Goal: Information Seeking & Learning: Learn about a topic

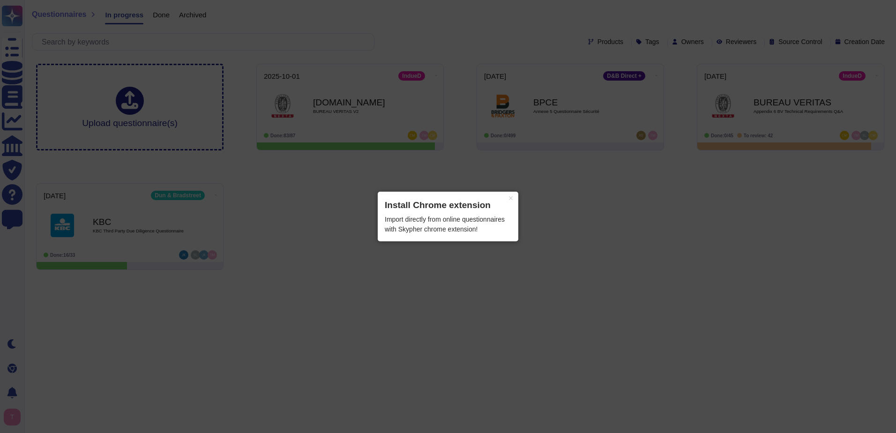
click at [462, 220] on div "Import directly from online questionnaires with Skypher chrome extension!" at bounding box center [448, 225] width 127 height 20
click at [433, 210] on header "Install Chrome extension" at bounding box center [448, 206] width 127 height 14
click at [436, 222] on div "Import directly from online questionnaires with Skypher chrome extension!" at bounding box center [448, 225] width 127 height 20
click at [508, 202] on button "×" at bounding box center [510, 198] width 15 height 13
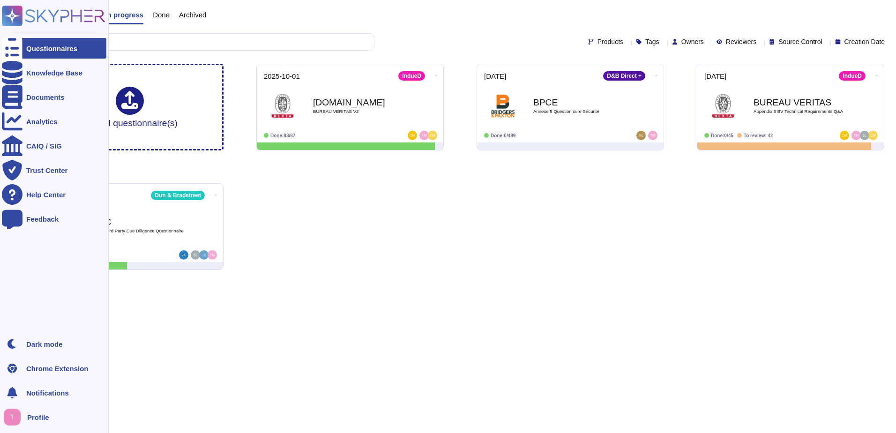
click at [44, 416] on span "Profile" at bounding box center [38, 417] width 22 height 7
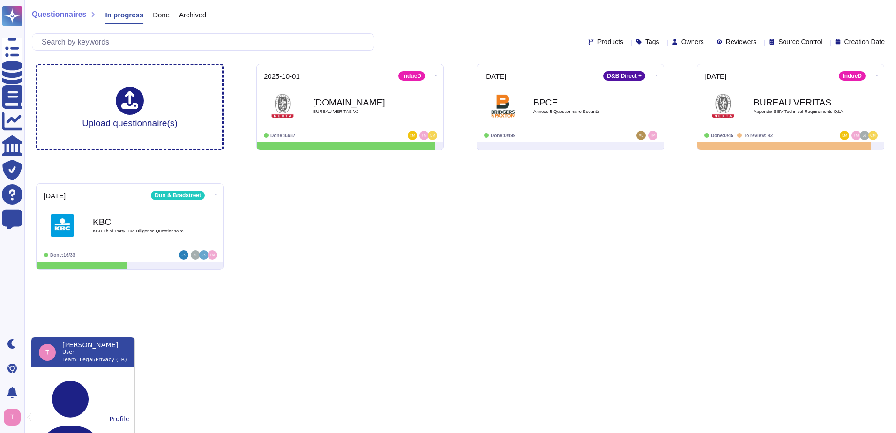
click at [349, 259] on div "Upload questionnaire(s) [DATE] IndueD [DOMAIN_NAME] BUREAU VERITAS V2 Done: 83/…" at bounding box center [461, 166] width 864 height 221
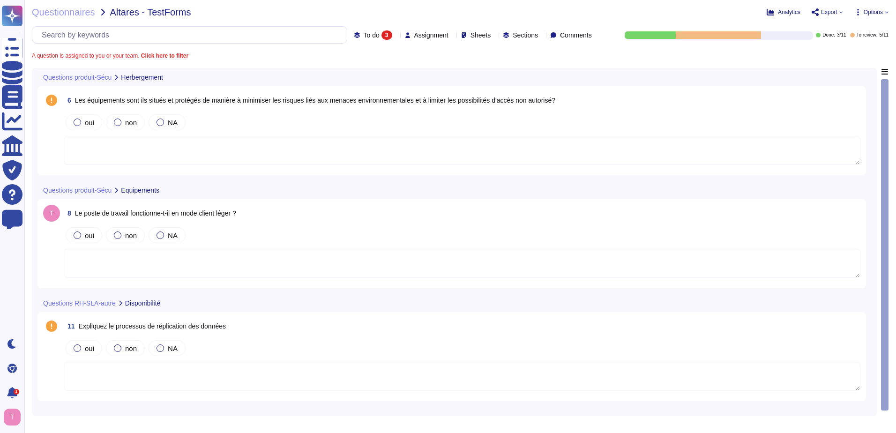
click at [96, 271] on textarea at bounding box center [462, 263] width 797 height 29
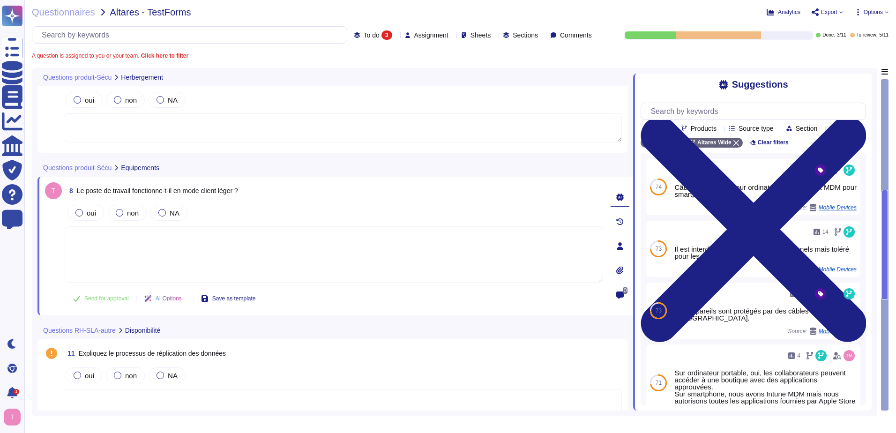
scroll to position [40, 0]
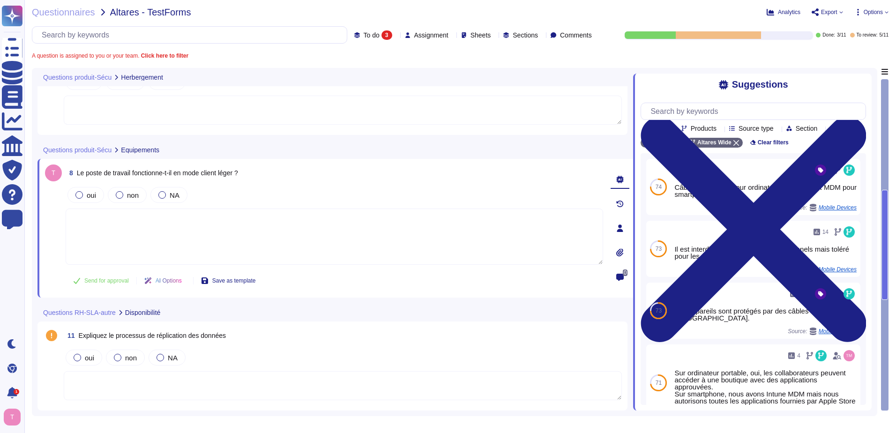
click at [141, 233] on textarea at bounding box center [335, 237] width 538 height 56
click at [618, 229] on icon at bounding box center [620, 229] width 8 height 8
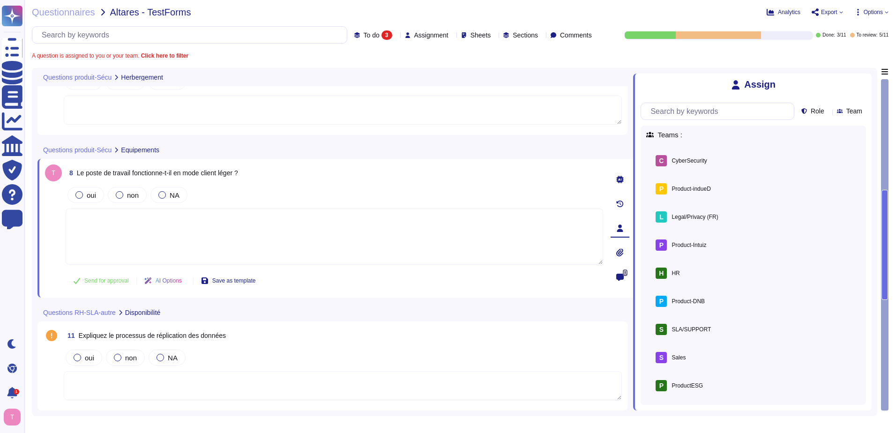
click at [866, 79] on icon at bounding box center [866, 79] width 0 height 0
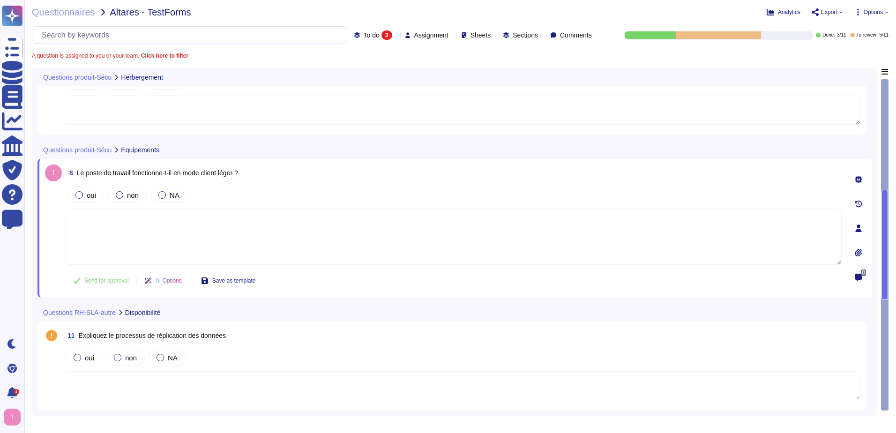
click at [856, 232] on div at bounding box center [858, 228] width 19 height 19
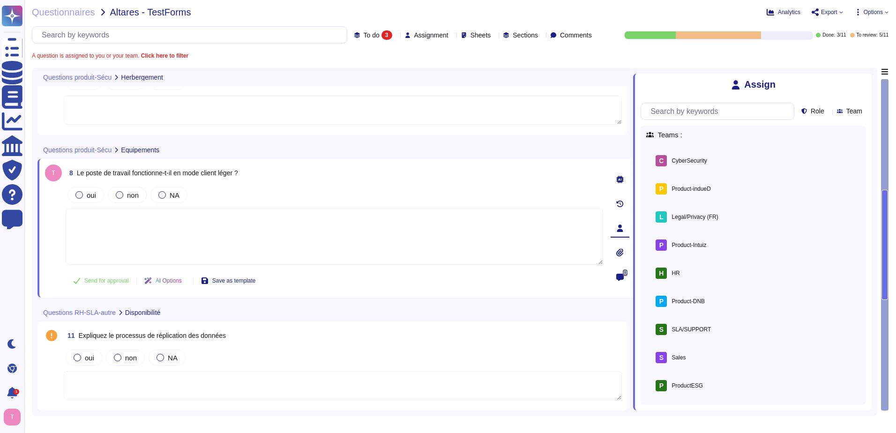
click at [623, 277] on icon at bounding box center [620, 278] width 8 height 8
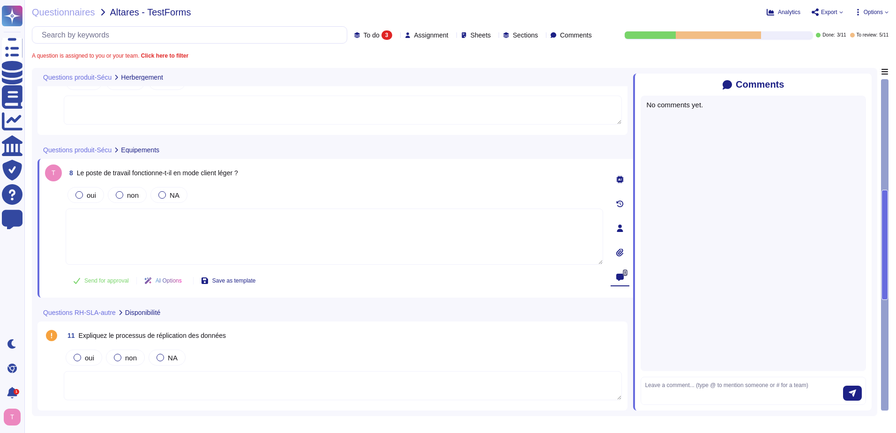
click at [747, 200] on div "No comments yet." at bounding box center [753, 234] width 225 height 276
click at [660, 383] on textarea at bounding box center [744, 391] width 198 height 20
click at [624, 250] on icon at bounding box center [620, 253] width 8 height 8
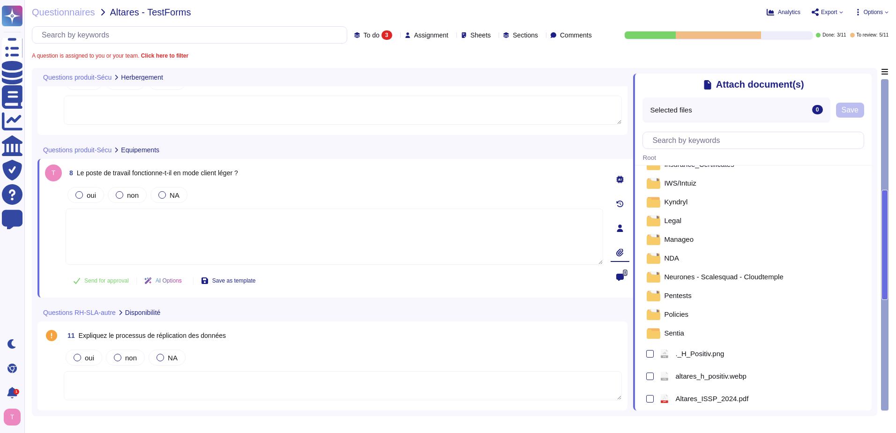
scroll to position [141, 0]
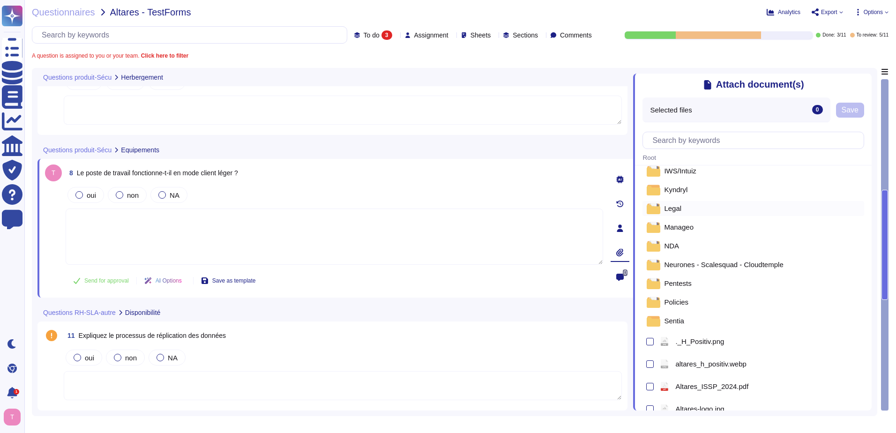
click at [681, 212] on div "Legal" at bounding box center [754, 208] width 222 height 15
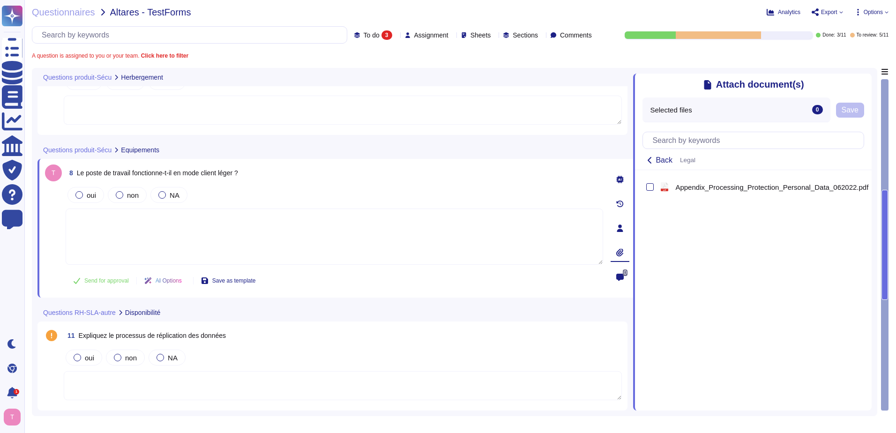
scroll to position [0, 0]
click at [663, 164] on span "Back" at bounding box center [664, 161] width 17 height 8
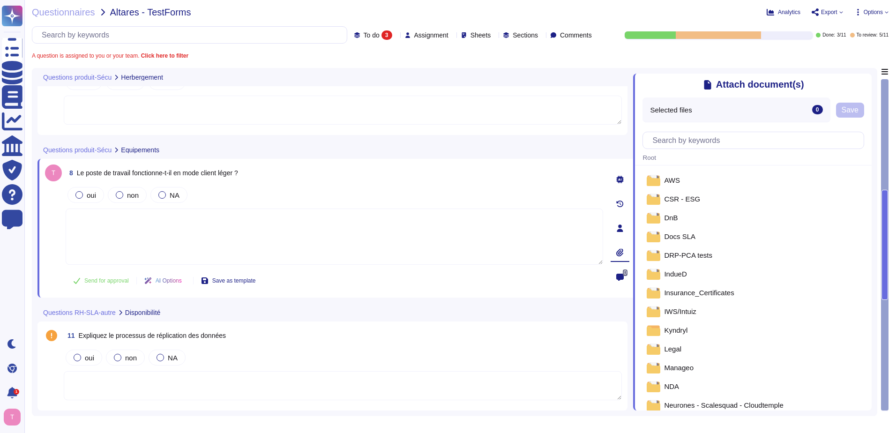
click at [433, 225] on textarea at bounding box center [335, 237] width 538 height 56
click at [866, 79] on icon at bounding box center [866, 79] width 0 height 0
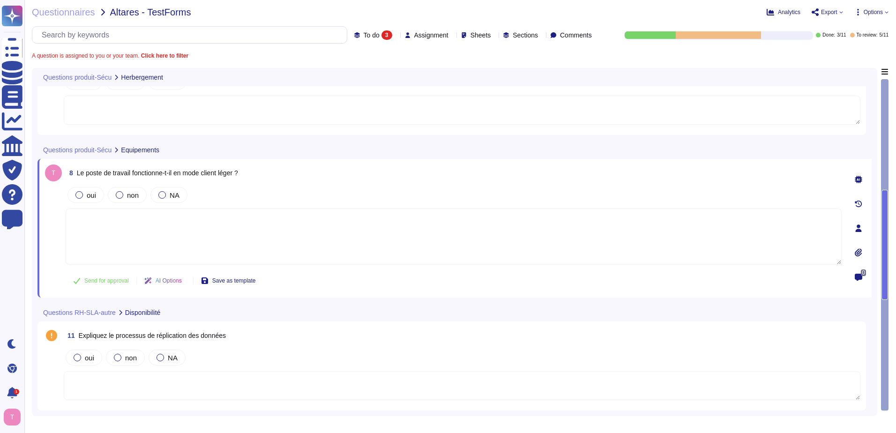
click at [857, 179] on icon at bounding box center [859, 180] width 8 height 8
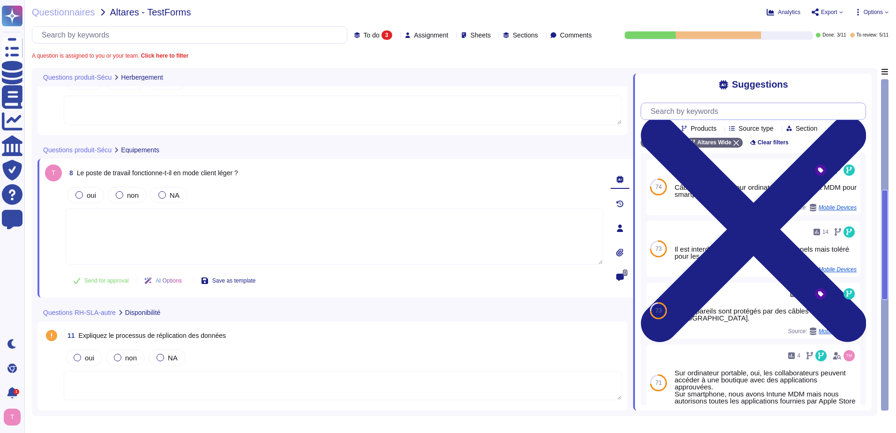
click at [698, 117] on input "text" at bounding box center [756, 111] width 220 height 16
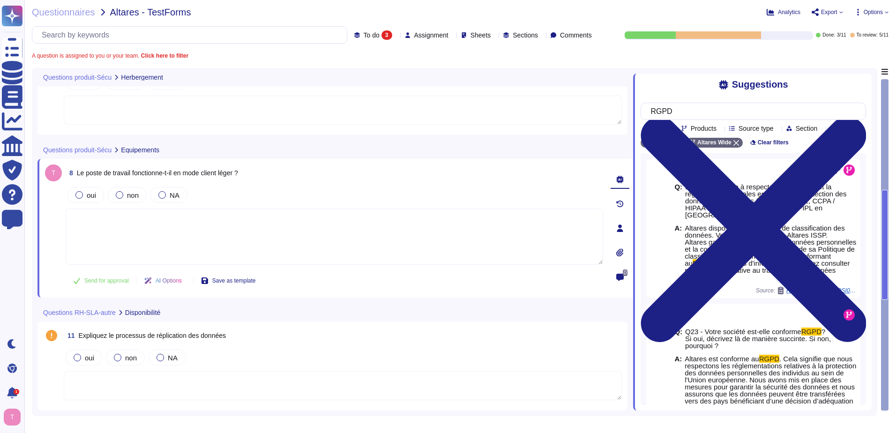
type input "RGPD"
click at [721, 129] on icon at bounding box center [721, 129] width 0 height 0
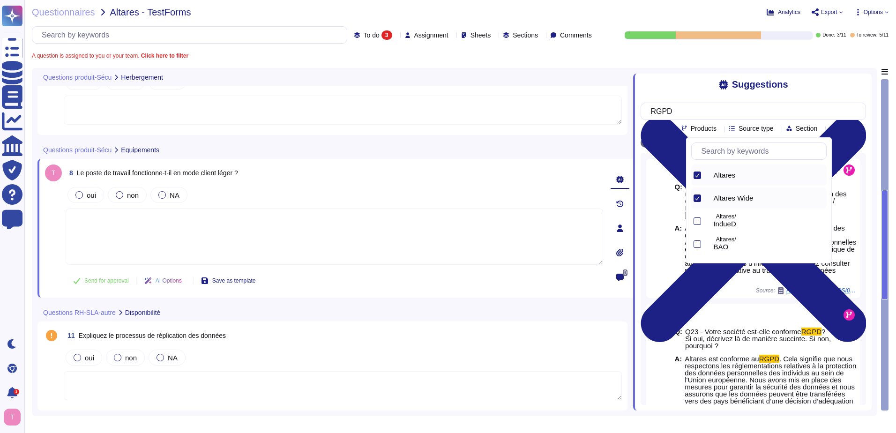
click at [721, 129] on icon at bounding box center [721, 129] width 0 height 0
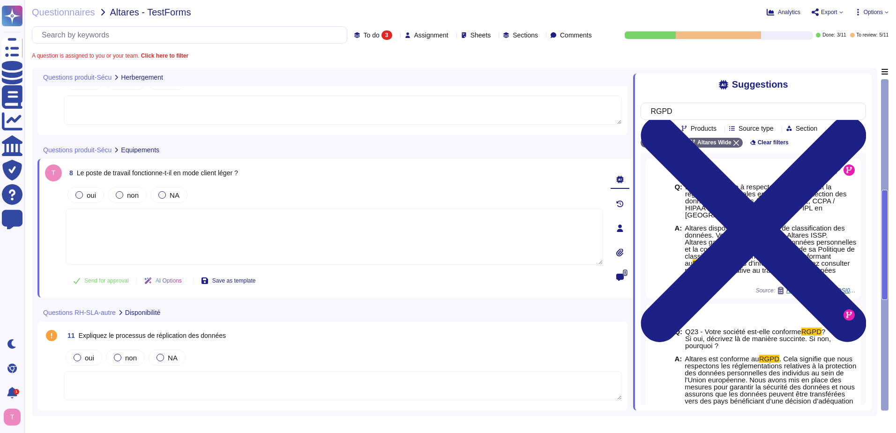
click at [778, 129] on icon at bounding box center [778, 129] width 0 height 0
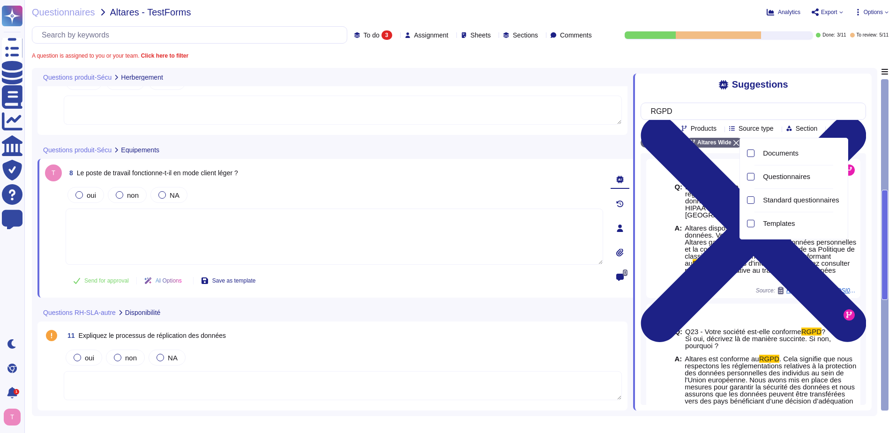
click at [778, 128] on div at bounding box center [778, 128] width 0 height 7
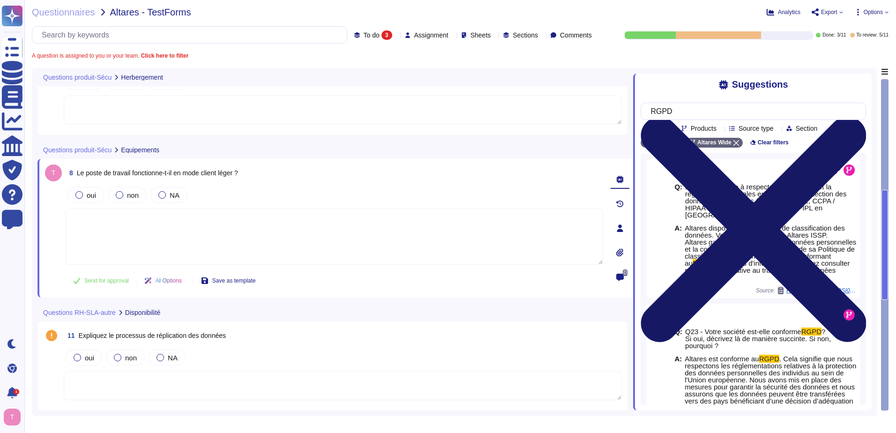
click at [860, 117] on icon at bounding box center [753, 229] width 225 height 225
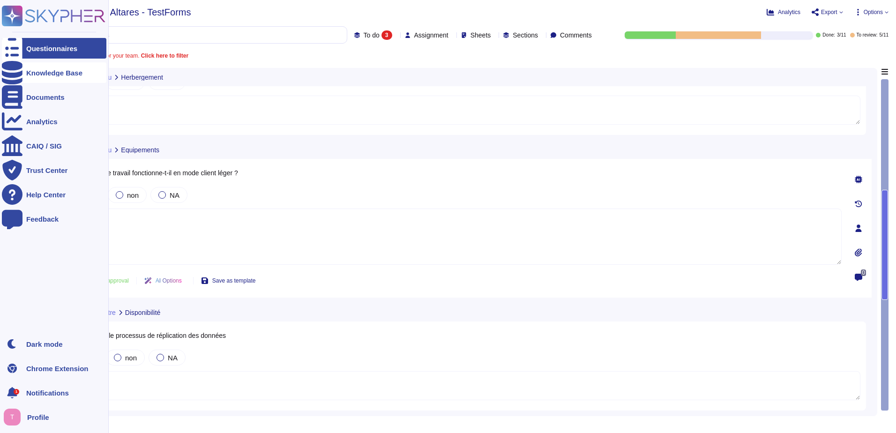
click at [50, 68] on div "Knowledge Base" at bounding box center [54, 72] width 105 height 21
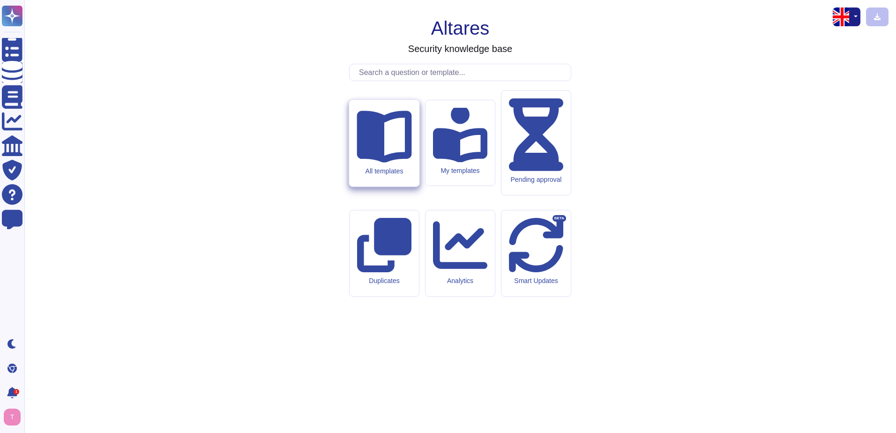
click at [415, 187] on div "All templates" at bounding box center [384, 143] width 70 height 87
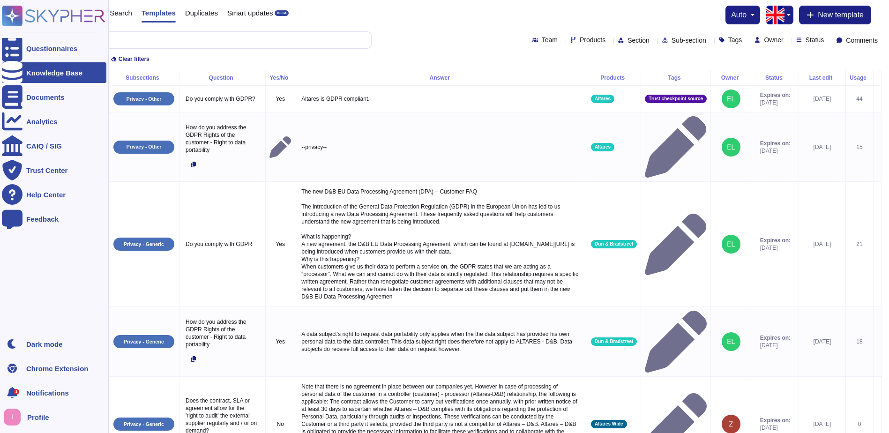
click at [69, 80] on div "Knowledge Base" at bounding box center [54, 72] width 105 height 21
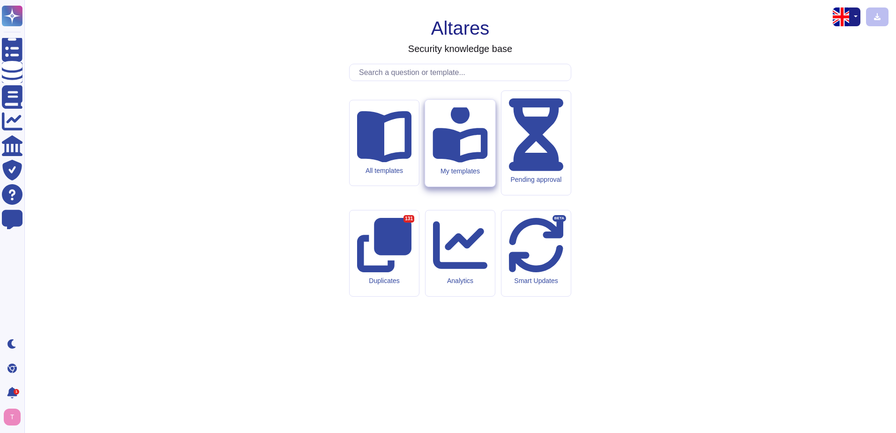
click at [468, 163] on icon at bounding box center [460, 134] width 55 height 58
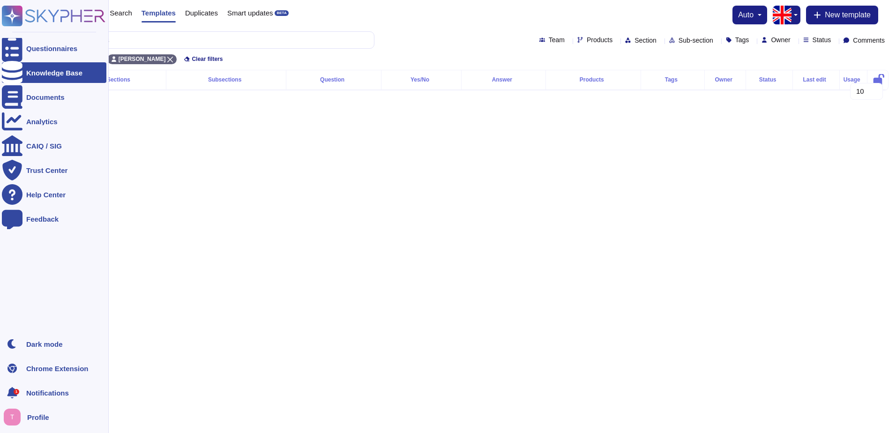
click at [75, 69] on div "Knowledge Base" at bounding box center [54, 72] width 56 height 7
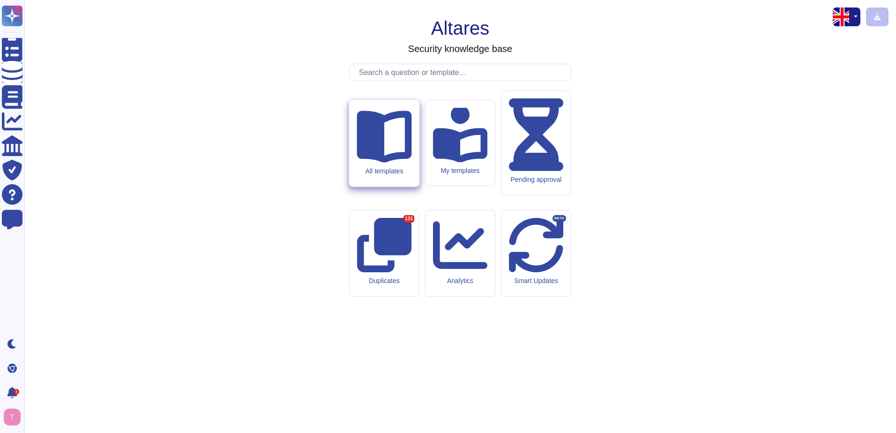
click at [398, 175] on div "All templates" at bounding box center [384, 171] width 55 height 8
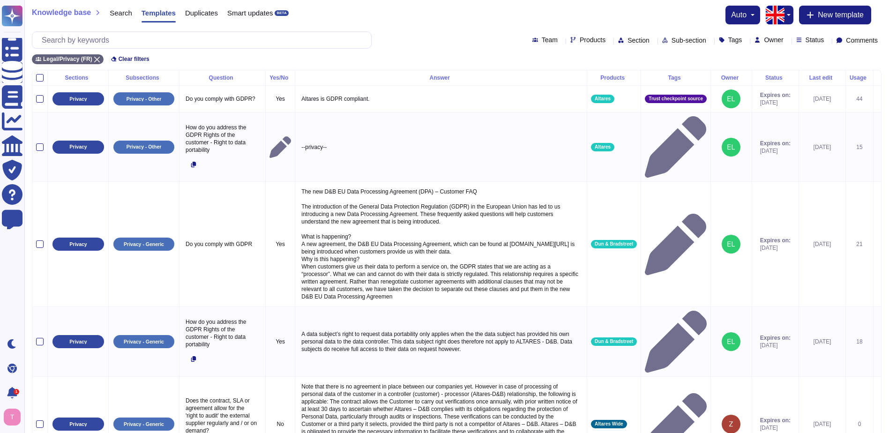
click at [628, 42] on span "Section" at bounding box center [639, 40] width 22 height 7
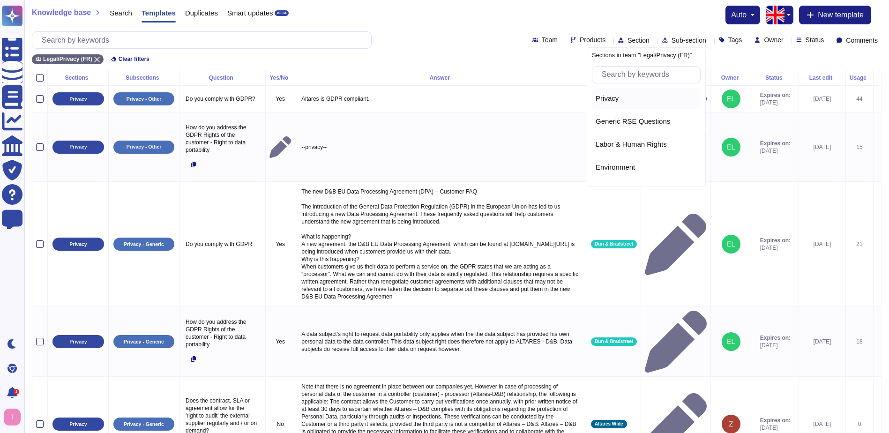
click at [625, 98] on div "Privacy" at bounding box center [646, 98] width 101 height 8
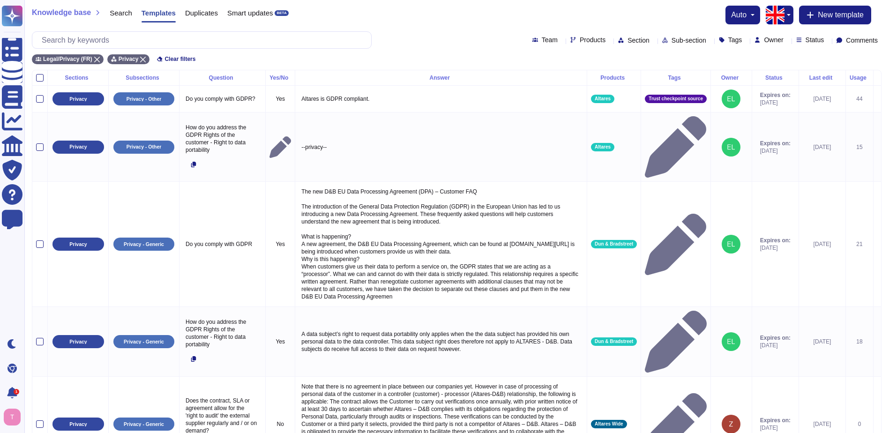
click at [628, 41] on span "Section" at bounding box center [639, 40] width 22 height 7
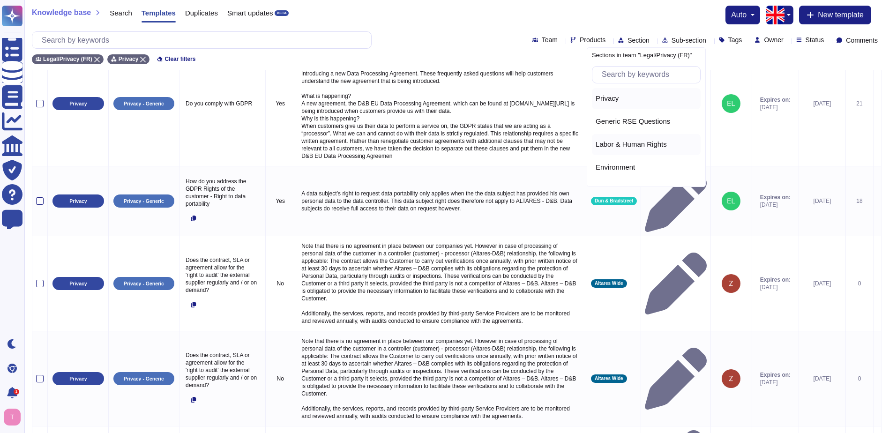
click at [623, 147] on span "Labor & Human Rights" at bounding box center [631, 144] width 71 height 8
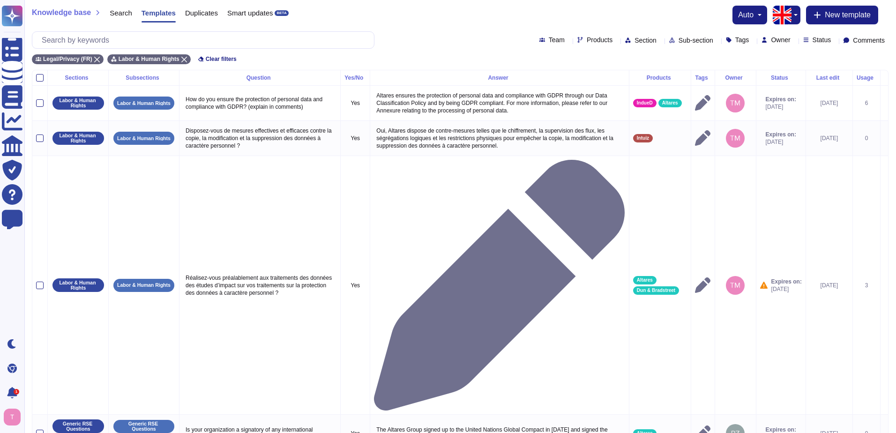
click at [620, 45] on div "Team Products Section Sub-section Tags Owner Status Comments" at bounding box center [460, 39] width 857 height 17
click at [635, 42] on span "Section" at bounding box center [646, 40] width 22 height 7
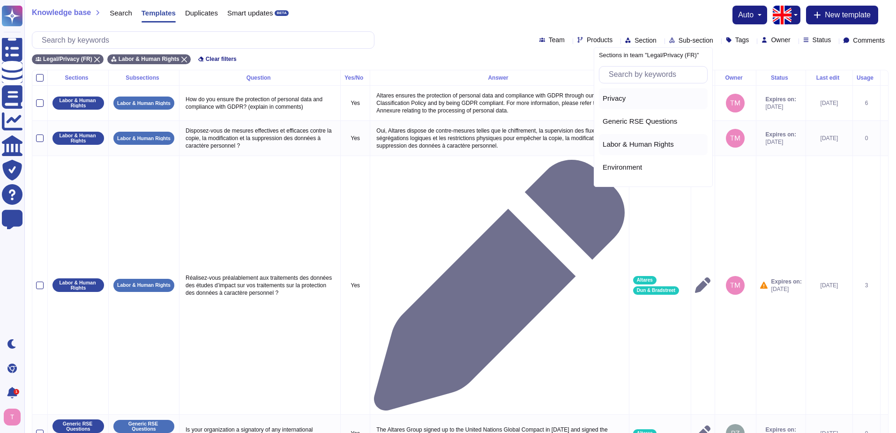
click at [619, 105] on div "Privacy" at bounding box center [653, 98] width 109 height 21
